Goal: Task Accomplishment & Management: Complete application form

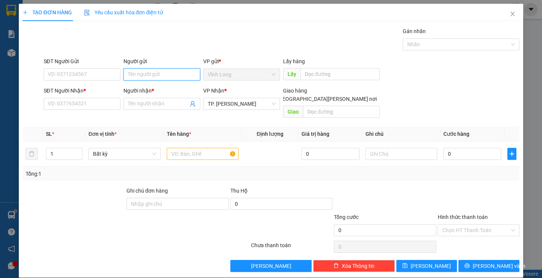
click at [168, 71] on input "Người gửi" at bounding box center [162, 75] width 77 height 12
type input "NK [PERSON_NAME]"
click at [98, 106] on input "SĐT Người Nhận *" at bounding box center [82, 104] width 77 height 12
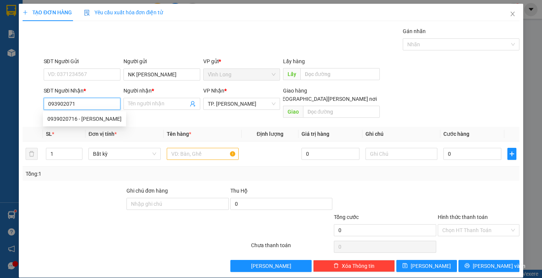
type input "0939020716"
click at [99, 118] on div "0939020716 - [PERSON_NAME]" at bounding box center [84, 119] width 74 height 8
type input "CHÚ NĂM"
type input "0939020716"
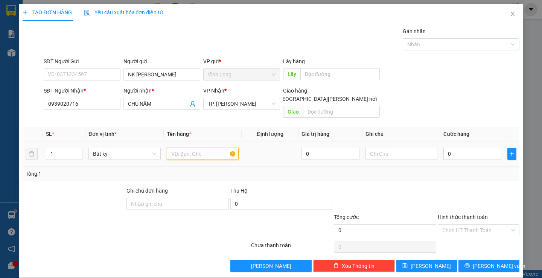
click at [201, 148] on input "text" at bounding box center [203, 154] width 72 height 12
type input "THÙNG"
click at [375, 151] on input "text" at bounding box center [402, 154] width 72 height 12
type input "H"
click at [482, 148] on input "0" at bounding box center [473, 154] width 58 height 12
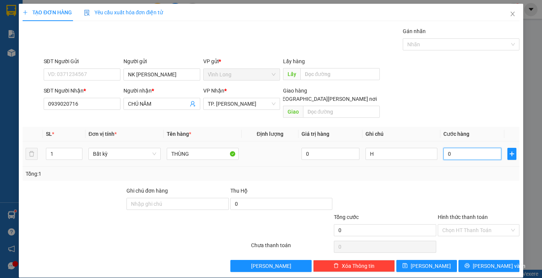
type input "3"
type input "30"
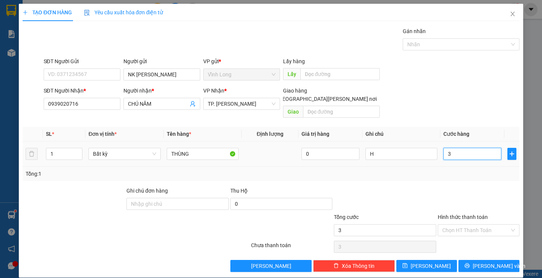
type input "30"
type input "30.000"
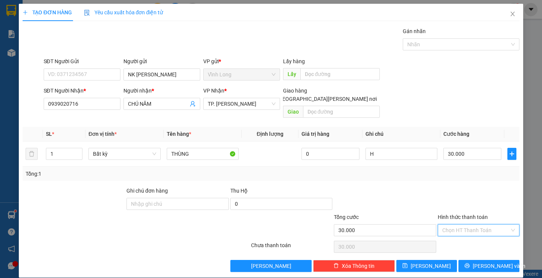
click at [464, 225] on input "Hình thức thanh toán" at bounding box center [475, 230] width 67 height 11
click at [467, 238] on div "Tại văn phòng" at bounding box center [474, 237] width 72 height 8
type input "0"
click at [475, 260] on button "[PERSON_NAME] và In" at bounding box center [489, 266] width 61 height 12
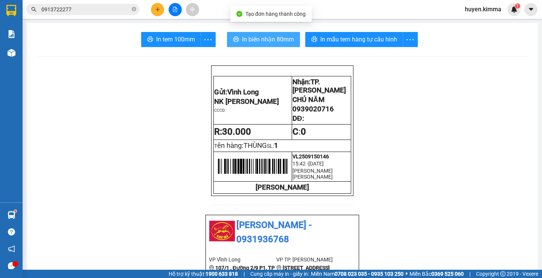
click at [251, 38] on span "In biên nhận 80mm" at bounding box center [268, 39] width 52 height 9
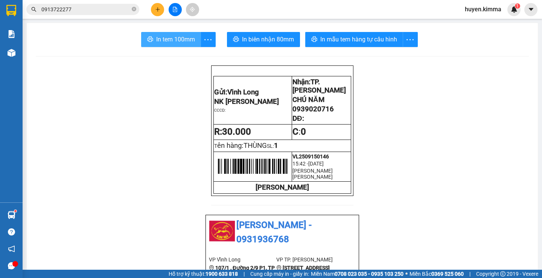
click at [169, 42] on span "In tem 100mm" at bounding box center [175, 39] width 39 height 9
